Goal: Information Seeking & Learning: Learn about a topic

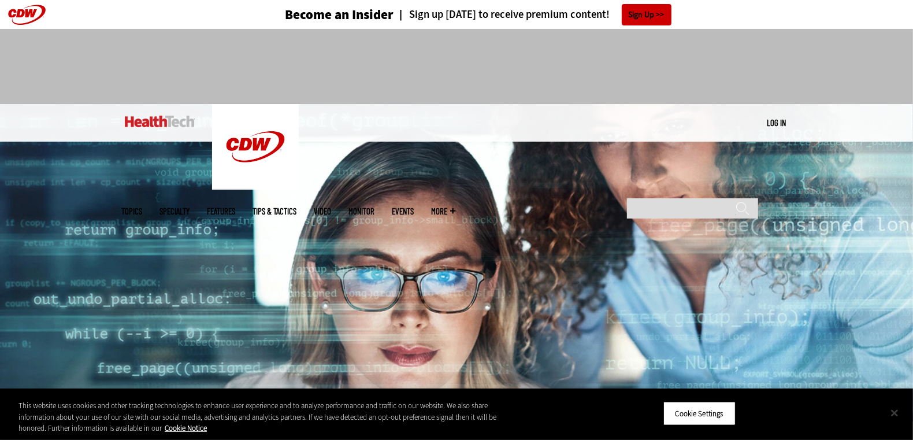
click at [898, 413] on button "Close" at bounding box center [893, 412] width 25 height 25
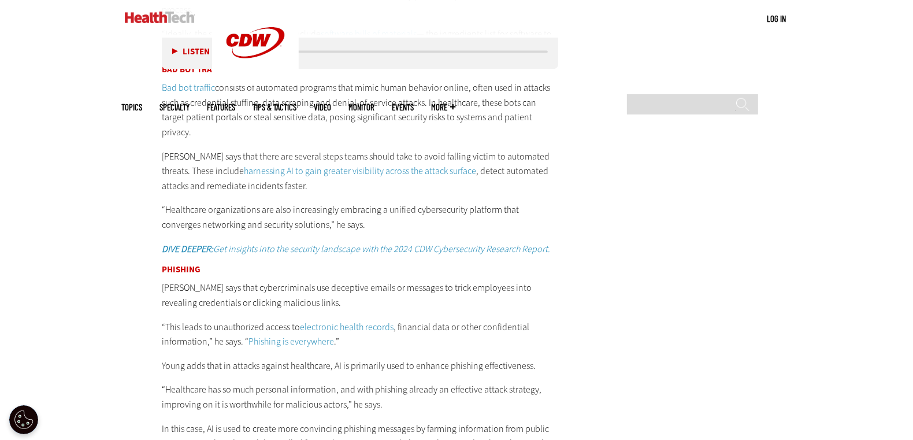
scroll to position [2056, 0]
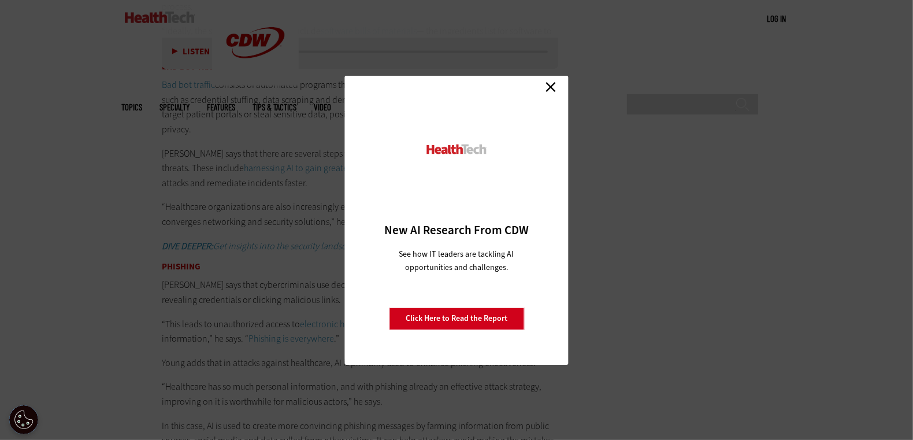
click at [552, 83] on link "Close" at bounding box center [550, 87] width 17 height 17
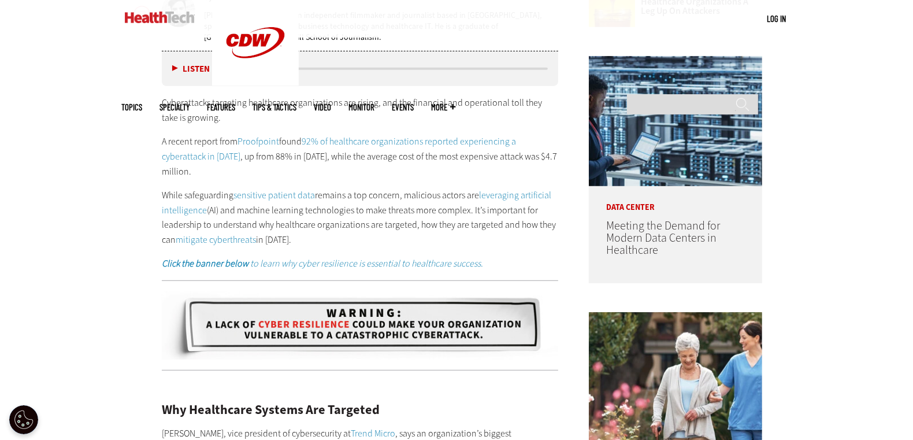
scroll to position [639, 0]
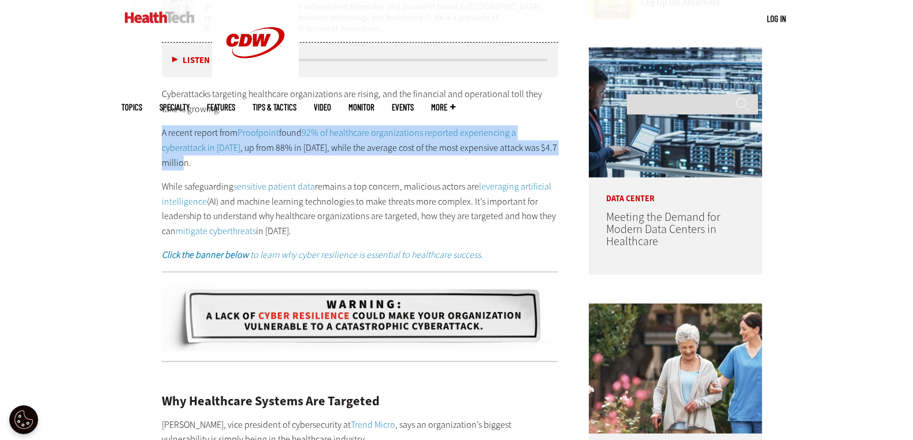
drag, startPoint x: 191, startPoint y: 159, endPoint x: 152, endPoint y: 131, distance: 47.9
copy p "A recent report from Proofpoint found 92% of healthcare organizations reported …"
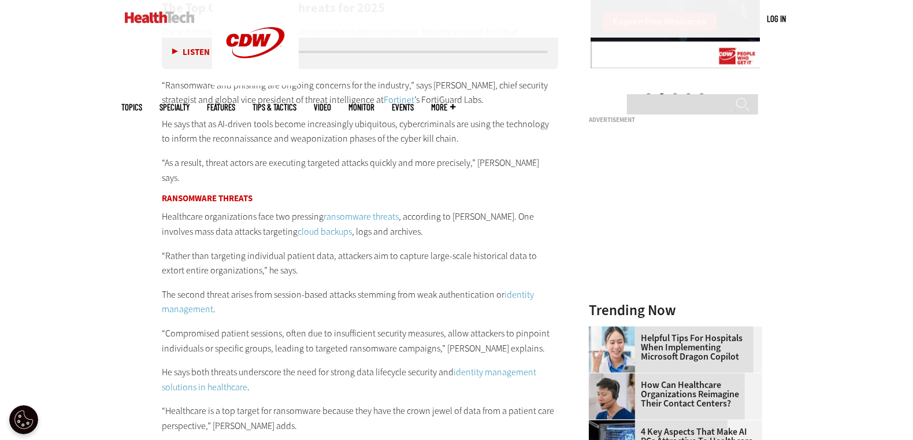
scroll to position [1351, 0]
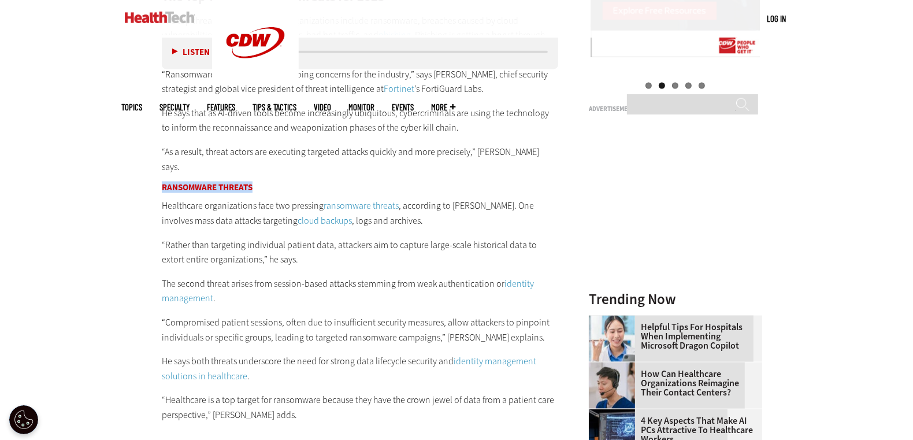
drag, startPoint x: 252, startPoint y: 169, endPoint x: 161, endPoint y: 167, distance: 91.3
click at [161, 167] on article "[DATE] Twitter Facebook LinkedIn Reddit Flipboard Email Security 2025’s Biggest…" at bounding box center [348, 393] width 419 height 2559
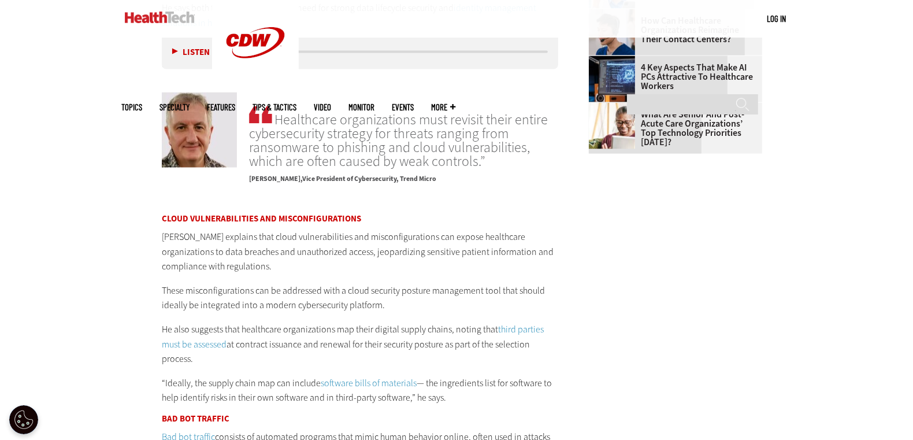
scroll to position [1703, 0]
drag, startPoint x: 359, startPoint y: 202, endPoint x: 245, endPoint y: 200, distance: 113.8
click at [245, 215] on h3 "Cloud Vulnerabilities and Misconfigurations" at bounding box center [360, 219] width 396 height 9
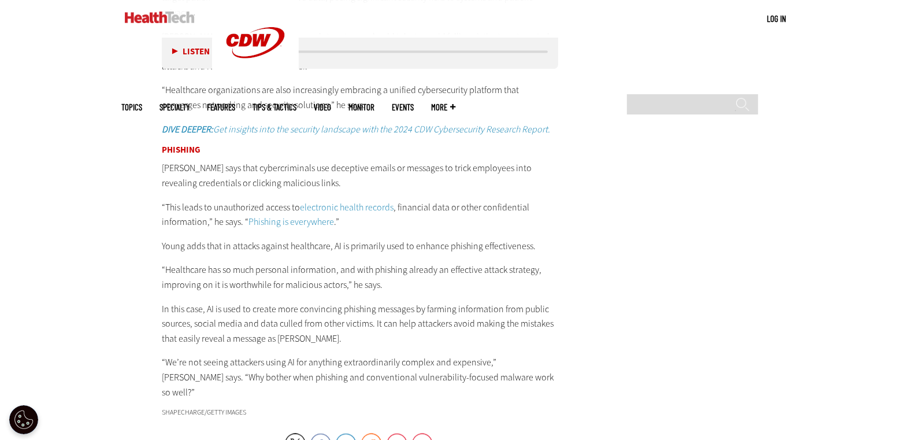
scroll to position [2171, 0]
